Goal: Task Accomplishment & Management: Complete application form

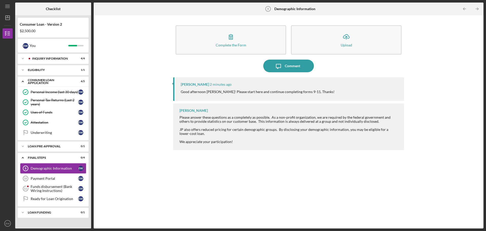
click at [62, 168] on div "Demographic Information" at bounding box center [55, 168] width 48 height 4
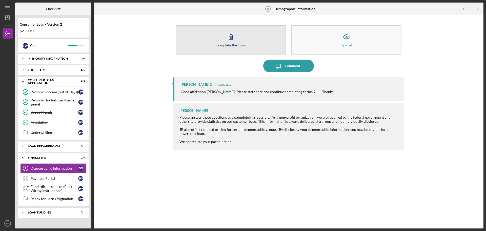
click at [237, 44] on div "Complete the Form" at bounding box center [231, 45] width 31 height 4
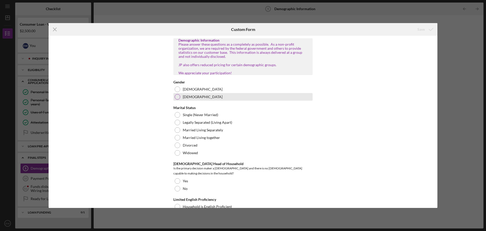
click at [176, 99] on div at bounding box center [178, 97] width 6 height 6
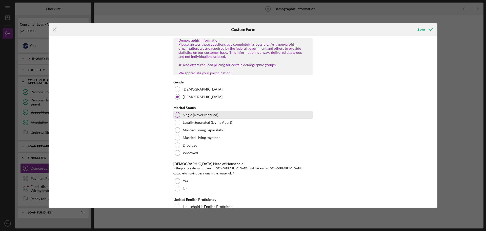
click at [176, 117] on div at bounding box center [178, 115] width 6 height 6
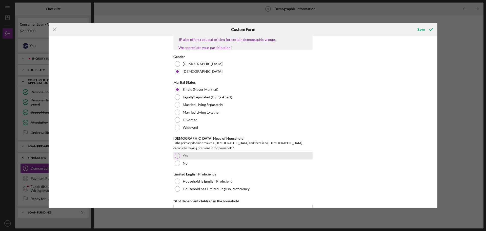
click at [178, 154] on div at bounding box center [178, 156] width 6 height 6
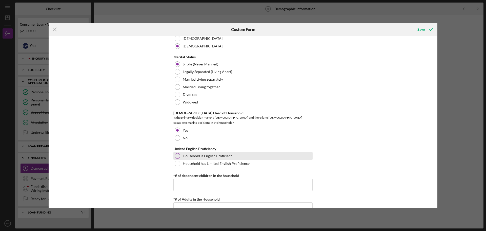
click at [175, 153] on div at bounding box center [178, 156] width 6 height 6
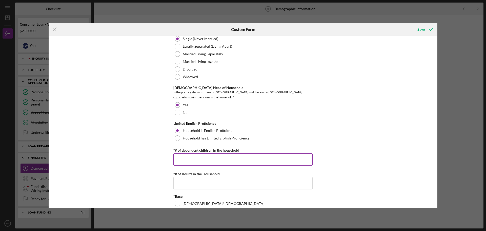
click at [177, 155] on input "*# of dependent children in the household" at bounding box center [242, 159] width 139 height 12
type input "2"
click at [181, 177] on input "*# of Adults in the Household" at bounding box center [242, 183] width 139 height 12
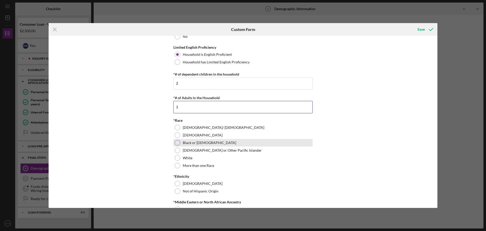
type input "1"
click at [173, 142] on div "Black or [DEMOGRAPHIC_DATA]" at bounding box center [242, 143] width 139 height 8
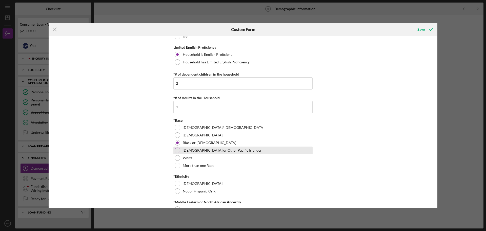
scroll to position [202, 0]
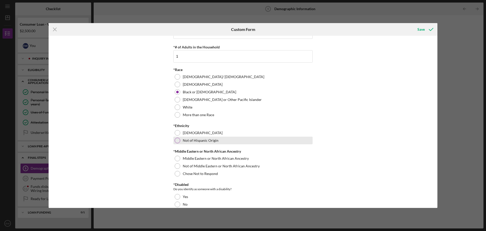
click at [176, 140] on div at bounding box center [178, 140] width 6 height 6
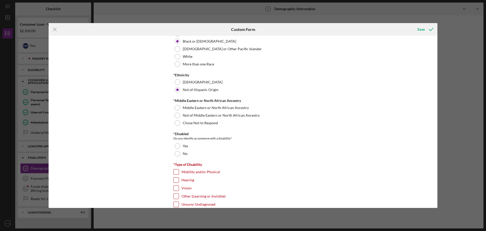
scroll to position [278, 0]
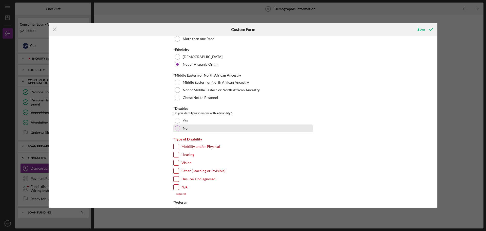
click at [176, 127] on div at bounding box center [178, 128] width 6 height 6
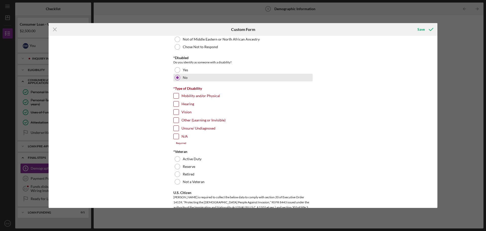
scroll to position [405, 0]
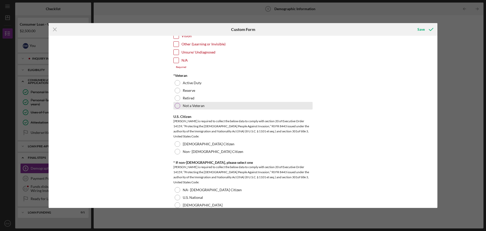
click at [175, 105] on div at bounding box center [178, 106] width 6 height 6
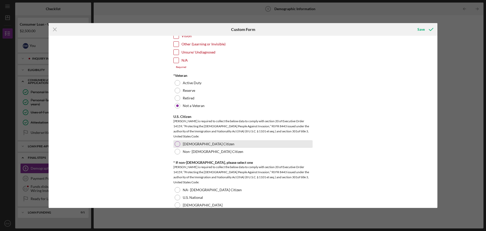
click at [179, 145] on div "[DEMOGRAPHIC_DATA] Citizen" at bounding box center [242, 144] width 139 height 8
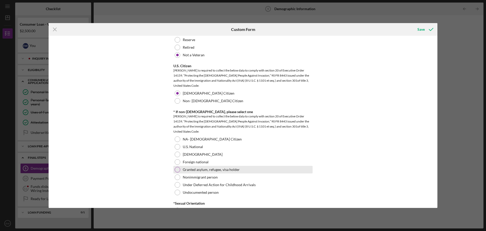
scroll to position [506, 0]
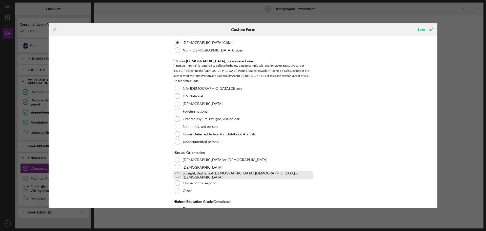
click at [175, 172] on div at bounding box center [178, 175] width 6 height 6
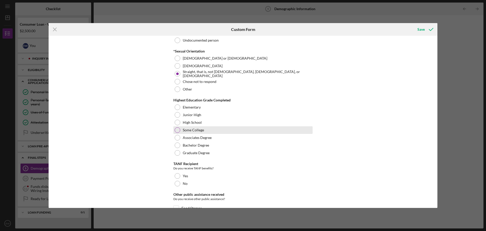
click at [176, 131] on div at bounding box center [178, 130] width 6 height 6
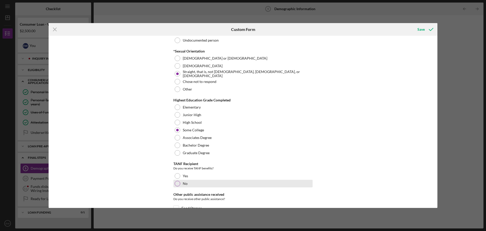
click at [178, 184] on div at bounding box center [178, 183] width 6 height 6
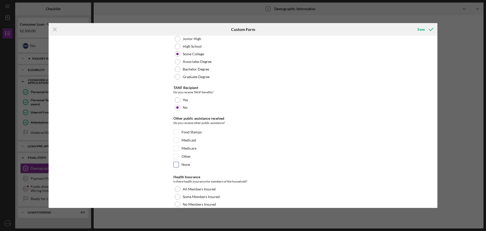
click at [176, 162] on input "None" at bounding box center [176, 164] width 5 height 5
checkbox input "true"
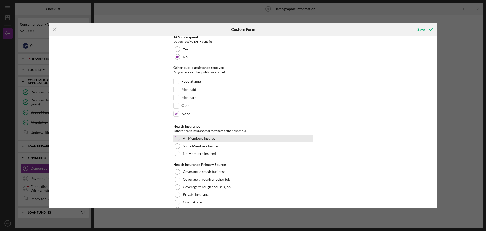
click at [175, 136] on div at bounding box center [178, 138] width 6 height 6
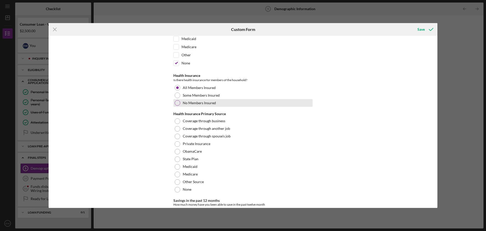
scroll to position [835, 0]
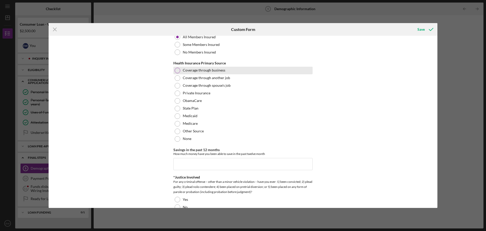
click at [176, 70] on div at bounding box center [178, 71] width 6 height 6
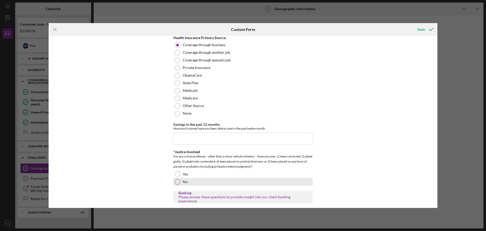
click at [177, 181] on div at bounding box center [178, 182] width 6 height 6
click at [203, 139] on input "Savings in the past 12 months" at bounding box center [242, 138] width 139 height 12
type input "$600"
click at [379, 141] on div "Demographic Information Please answer these questions as a completely as possib…" at bounding box center [243, 122] width 389 height 172
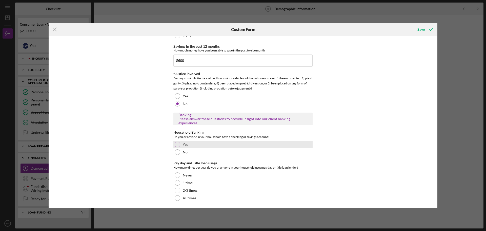
click at [177, 143] on div at bounding box center [178, 144] width 6 height 6
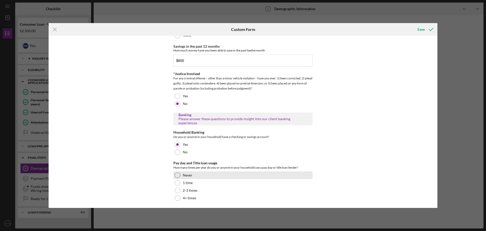
click at [178, 172] on div at bounding box center [178, 175] width 6 height 6
click at [431, 30] on icon "submit" at bounding box center [431, 29] width 13 height 13
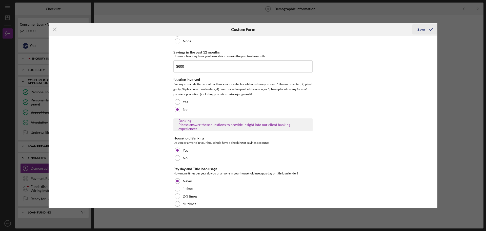
scroll to position [944, 0]
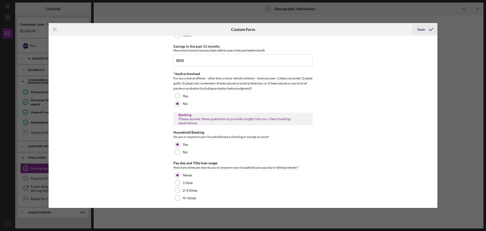
click at [425, 29] on icon "submit" at bounding box center [431, 29] width 13 height 13
click at [432, 30] on icon "submit" at bounding box center [431, 29] width 13 height 13
click at [419, 28] on div "Save" at bounding box center [420, 29] width 7 height 10
drag, startPoint x: 434, startPoint y: 23, endPoint x: 433, endPoint y: 27, distance: 4.5
click at [434, 26] on div "Save" at bounding box center [424, 29] width 25 height 13
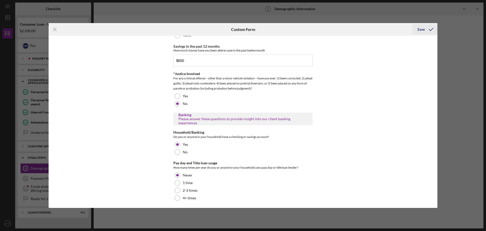
click at [432, 29] on icon "submit" at bounding box center [431, 29] width 13 height 13
drag, startPoint x: 422, startPoint y: 30, endPoint x: 430, endPoint y: 28, distance: 7.6
click at [430, 28] on icon "submit" at bounding box center [431, 29] width 13 height 13
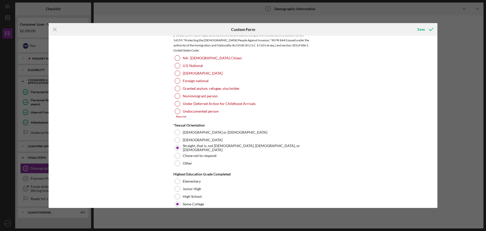
scroll to position [514, 0]
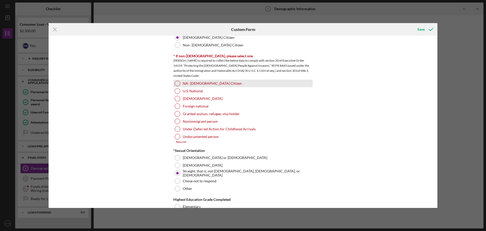
click at [175, 83] on div at bounding box center [178, 83] width 6 height 6
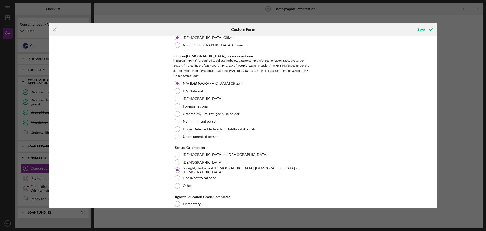
scroll to position [666, 0]
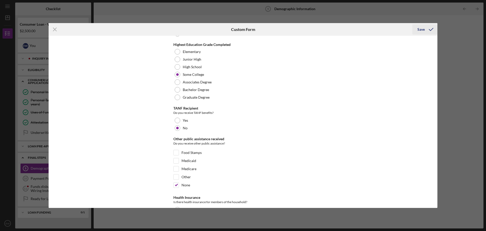
click at [425, 32] on icon "submit" at bounding box center [431, 29] width 13 height 13
click at [432, 29] on polyline "submit" at bounding box center [431, 29] width 4 height 3
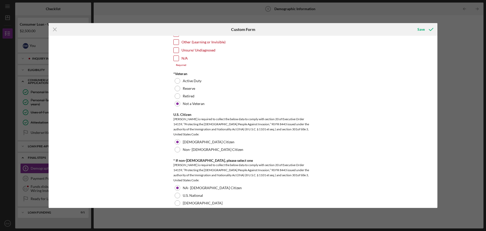
scroll to position [258, 0]
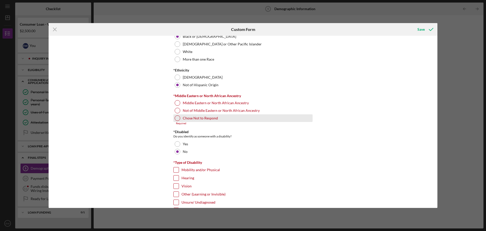
click at [175, 117] on div at bounding box center [178, 118] width 6 height 6
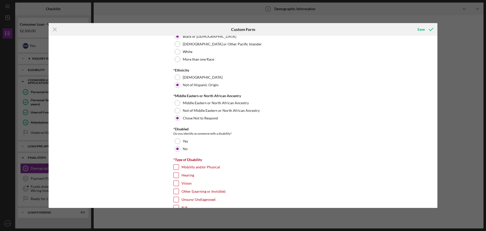
scroll to position [283, 0]
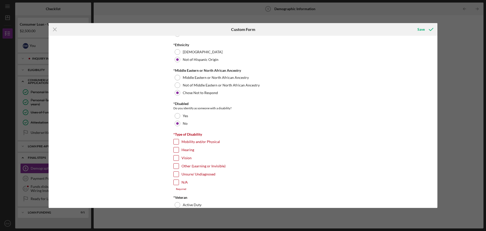
click at [176, 179] on div at bounding box center [176, 182] width 6 height 6
click at [175, 181] on input "N/A" at bounding box center [176, 181] width 5 height 5
checkbox input "true"
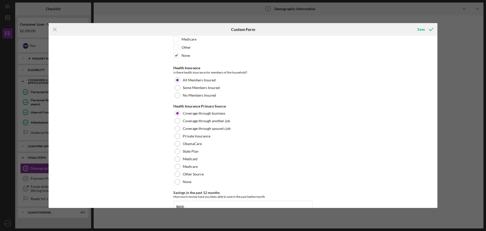
scroll to position [936, 0]
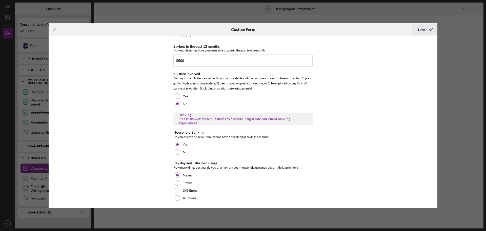
click at [430, 29] on icon "submit" at bounding box center [431, 29] width 13 height 13
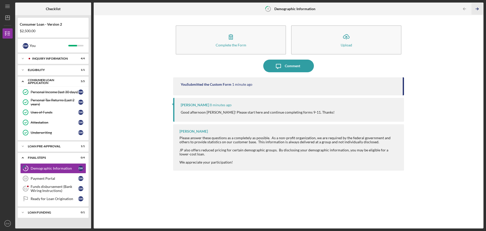
click at [477, 10] on icon "Icon/Table Pagination Arrow" at bounding box center [476, 8] width 11 height 11
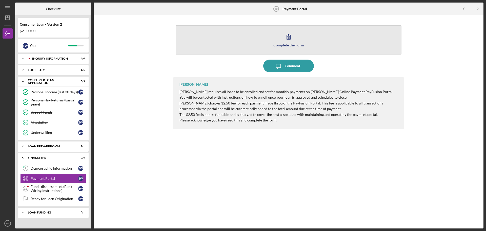
click at [301, 42] on button "Complete the Form Form" at bounding box center [289, 39] width 226 height 29
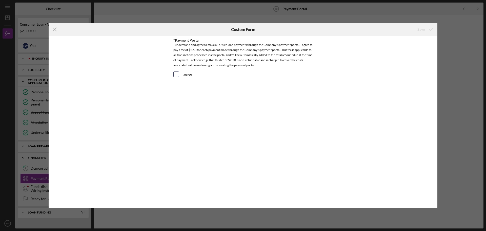
click at [177, 74] on input "I agree" at bounding box center [176, 74] width 5 height 5
checkbox input "true"
click at [432, 28] on icon "submit" at bounding box center [431, 29] width 13 height 13
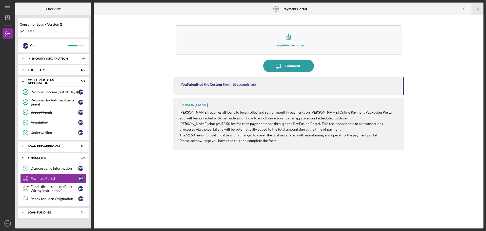
click at [478, 9] on line "button" at bounding box center [477, 9] width 3 height 0
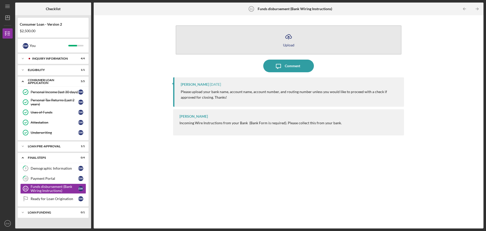
click at [293, 45] on div "Upload" at bounding box center [288, 45] width 11 height 4
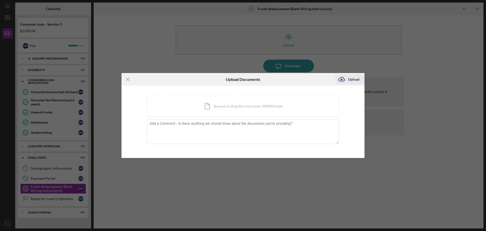
click at [350, 78] on div "Upload" at bounding box center [353, 79] width 11 height 10
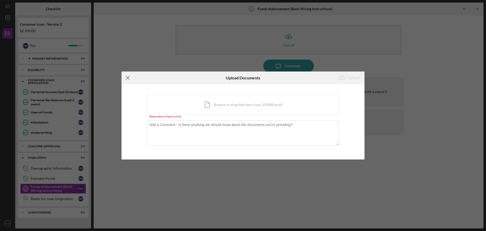
click at [124, 78] on icon "Icon/Menu Close" at bounding box center [127, 77] width 13 height 13
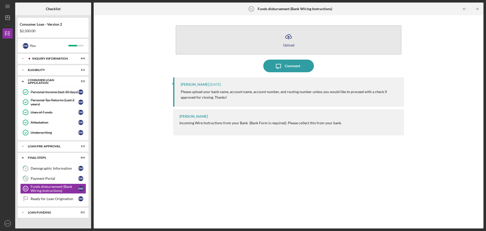
click at [280, 47] on button "Icon/Upload Upload" at bounding box center [289, 39] width 226 height 29
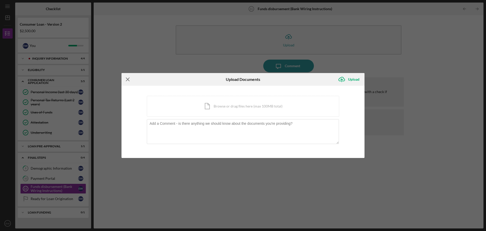
click at [126, 79] on icon "Icon/Menu Close" at bounding box center [127, 79] width 13 height 13
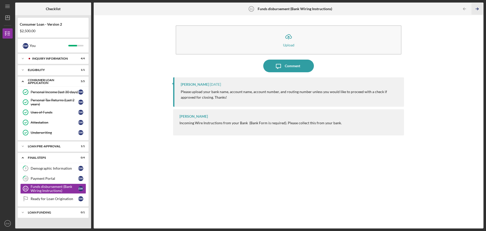
click at [477, 10] on icon "Icon/Table Pagination Arrow" at bounding box center [476, 8] width 11 height 11
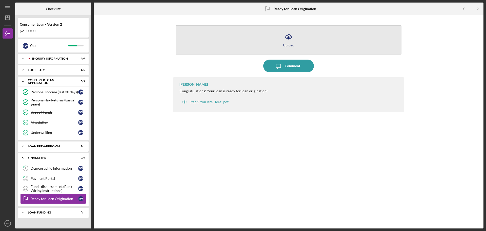
click at [289, 37] on line "button" at bounding box center [289, 37] width 0 height 3
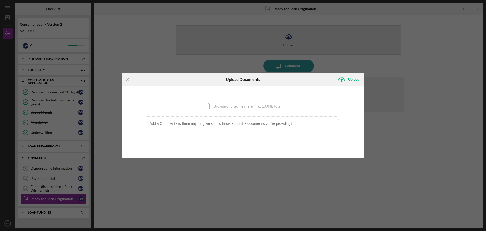
click at [289, 37] on div "Icon/Menu Close Upload Documents Icon/Upload Upload You're uploading documents …" at bounding box center [243, 115] width 486 height 231
click at [234, 57] on div "Icon/Menu Close Upload Documents Icon/Upload Upload You're uploading documents …" at bounding box center [243, 115] width 486 height 231
click at [127, 78] on icon "Icon/Menu Close" at bounding box center [127, 79] width 13 height 13
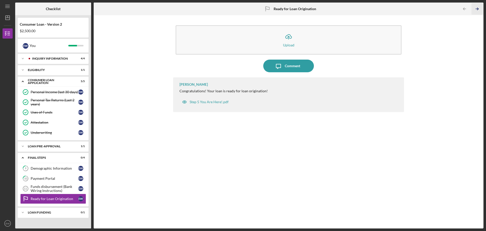
click at [479, 5] on icon "Icon/Table Pagination Arrow" at bounding box center [476, 8] width 11 height 11
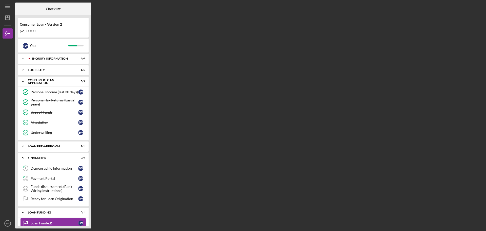
scroll to position [7, 0]
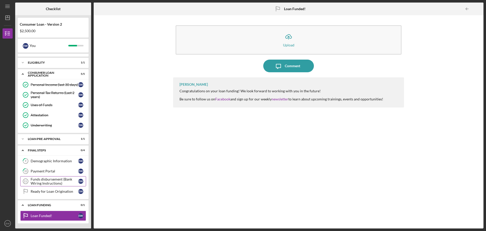
click at [53, 182] on div "Funds disbursement (Bank Wiring Instructions)" at bounding box center [55, 181] width 48 height 8
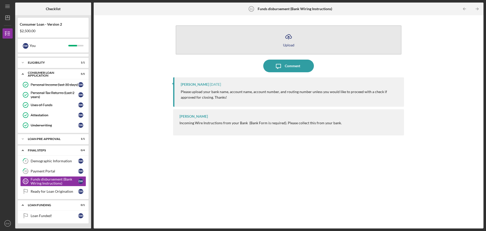
click at [286, 38] on icon "Icon/Upload" at bounding box center [288, 36] width 13 height 13
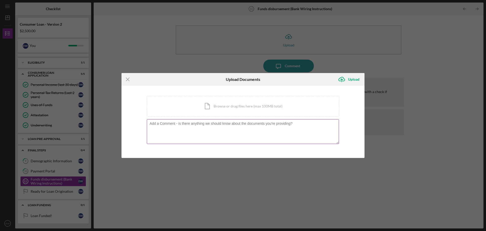
click at [188, 134] on textarea at bounding box center [243, 131] width 192 height 25
click at [127, 83] on icon "Icon/Menu Close" at bounding box center [127, 79] width 13 height 13
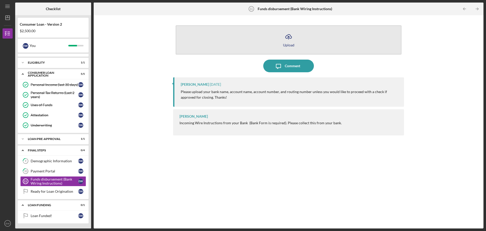
click at [306, 42] on button "Icon/Upload Upload" at bounding box center [289, 39] width 226 height 29
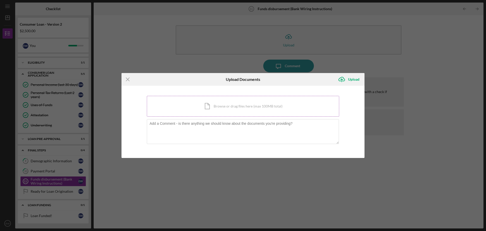
click at [226, 110] on div "Icon/Document Browse or drag files here (max 100MB total) Tap to choose files o…" at bounding box center [243, 106] width 192 height 21
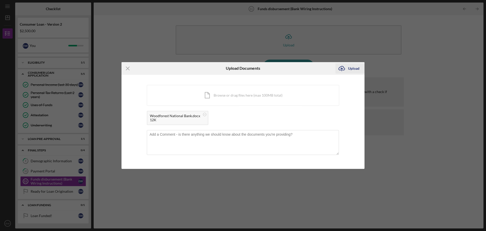
click at [350, 66] on div "Upload" at bounding box center [353, 68] width 11 height 10
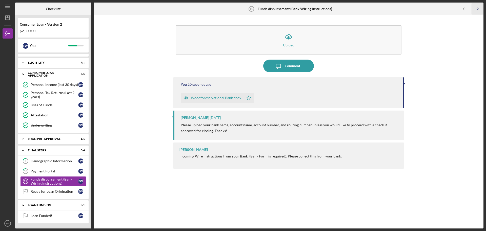
click at [477, 11] on icon "Icon/Table Pagination Arrow" at bounding box center [476, 8] width 11 height 11
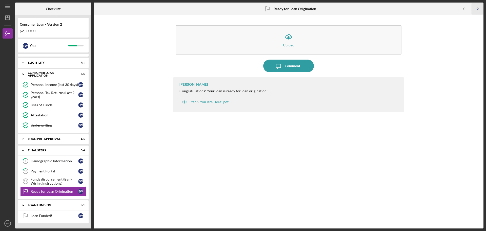
click at [477, 11] on icon "Icon/Table Pagination Arrow" at bounding box center [476, 8] width 11 height 11
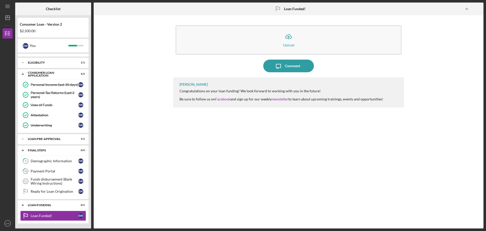
click at [477, 11] on div at bounding box center [478, 9] width 10 height 10
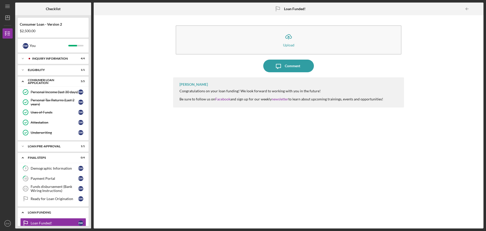
scroll to position [7, 0]
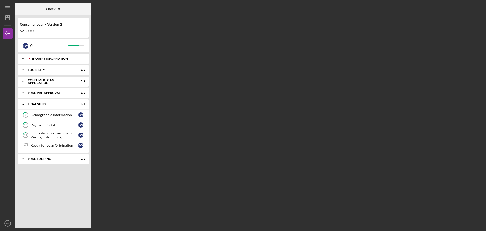
click at [39, 58] on div "Inquiry Information" at bounding box center [57, 58] width 50 height 3
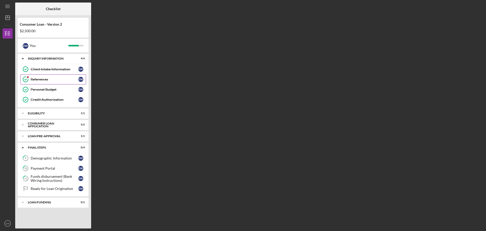
click at [37, 79] on div "References" at bounding box center [55, 79] width 48 height 4
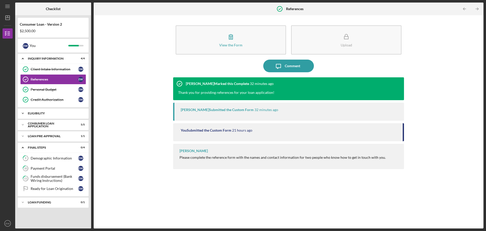
click at [35, 112] on div "Eligibility" at bounding box center [55, 113] width 54 height 3
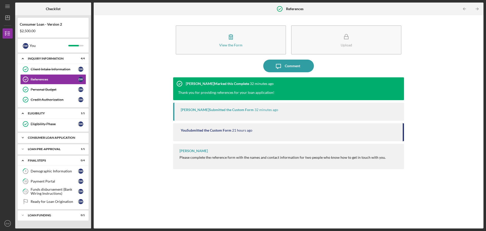
click at [36, 135] on div "Icon/Expander Consumer Loan Application 5 / 5" at bounding box center [53, 137] width 71 height 10
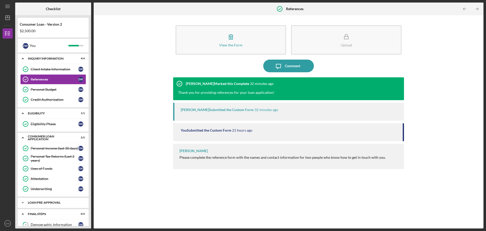
scroll to position [51, 0]
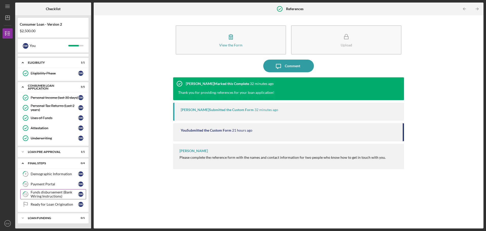
click at [39, 196] on div "Funds disbursement (Bank Wiring Instructions)" at bounding box center [55, 194] width 48 height 8
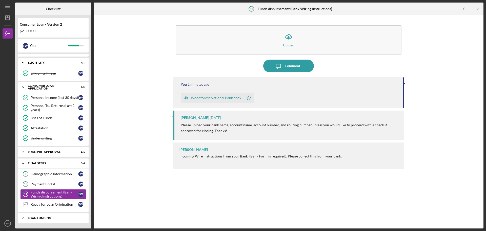
click at [40, 216] on div "Icon/Expander Loan Funding 0 / 1" at bounding box center [53, 218] width 71 height 10
click at [40, 216] on div "Loan Funding" at bounding box center [55, 217] width 54 height 3
click at [45, 205] on div "Ready for Loan Origination" at bounding box center [55, 204] width 48 height 4
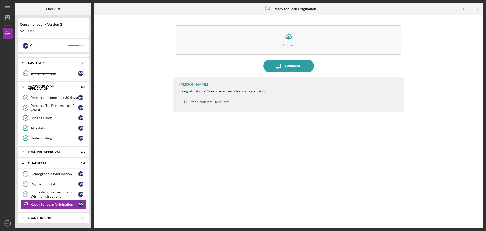
click at [207, 102] on div "Step 5 You Are Here!.pdf" at bounding box center [209, 102] width 39 height 4
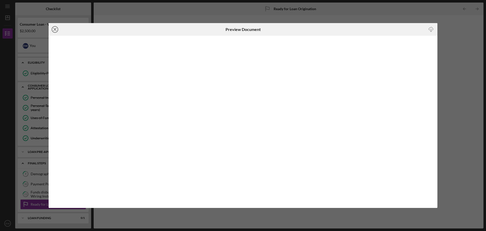
click at [53, 29] on icon "Icon/Close" at bounding box center [55, 29] width 13 height 13
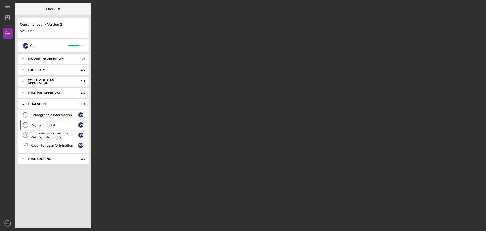
click at [47, 128] on link "10 Payment Portal E W" at bounding box center [53, 125] width 66 height 10
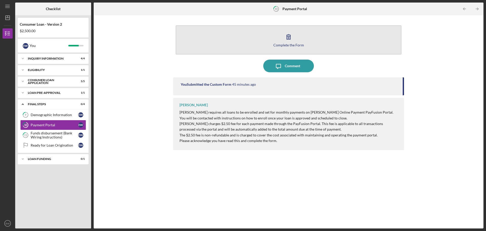
click at [289, 36] on icon "button" at bounding box center [289, 36] width 4 height 5
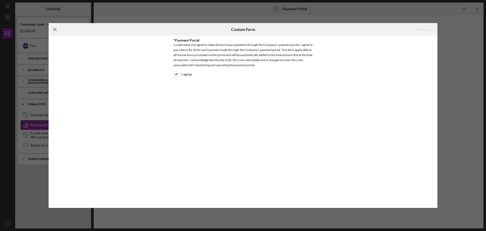
click at [54, 29] on line at bounding box center [54, 29] width 3 height 3
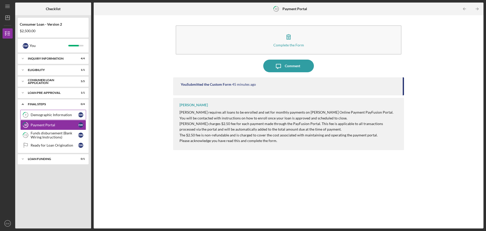
click at [42, 112] on link "9 Demographic Information E W" at bounding box center [53, 115] width 66 height 10
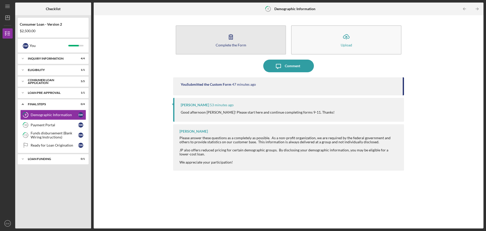
click at [222, 43] on button "Complete the Form Form" at bounding box center [231, 39] width 110 height 29
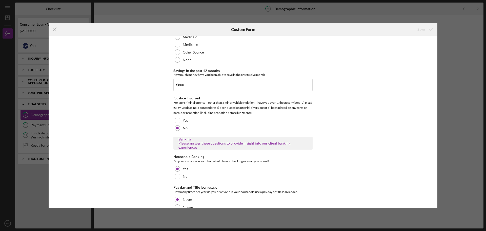
scroll to position [936, 0]
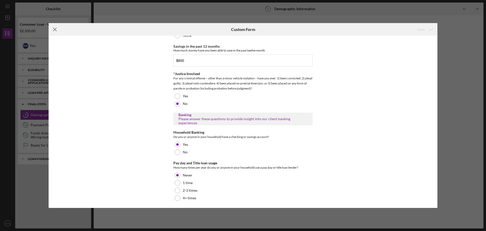
click at [55, 28] on icon "Icon/Menu Close" at bounding box center [55, 29] width 13 height 13
